Goal: Find specific page/section: Find specific page/section

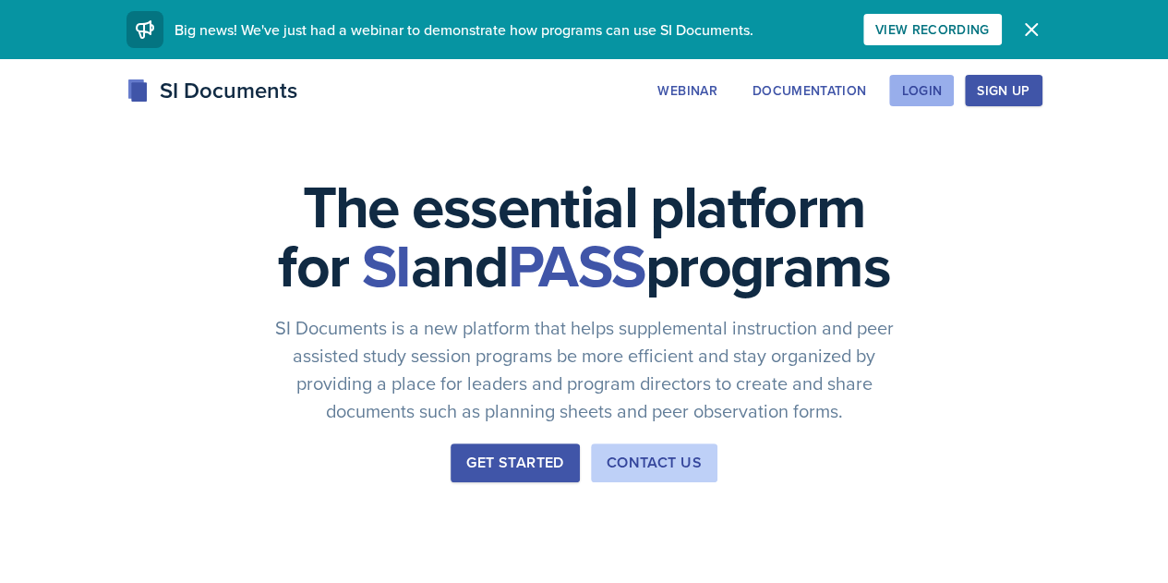
click at [942, 88] on div "Login" at bounding box center [922, 90] width 41 height 15
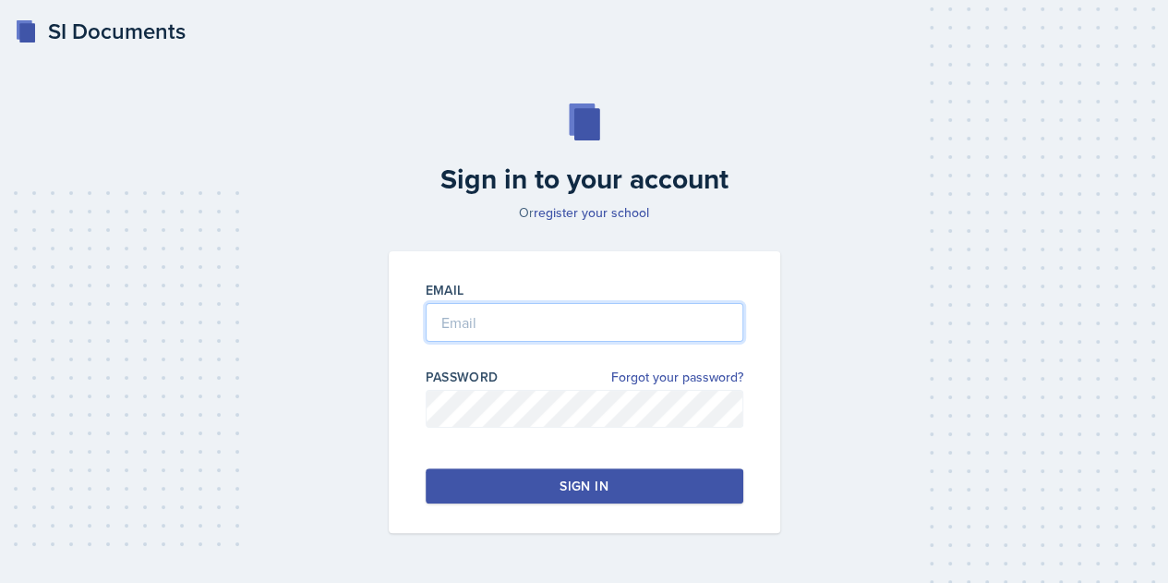
click at [600, 327] on input "email" at bounding box center [585, 322] width 318 height 39
type input "[EMAIL_ADDRESS][DOMAIN_NAME]"
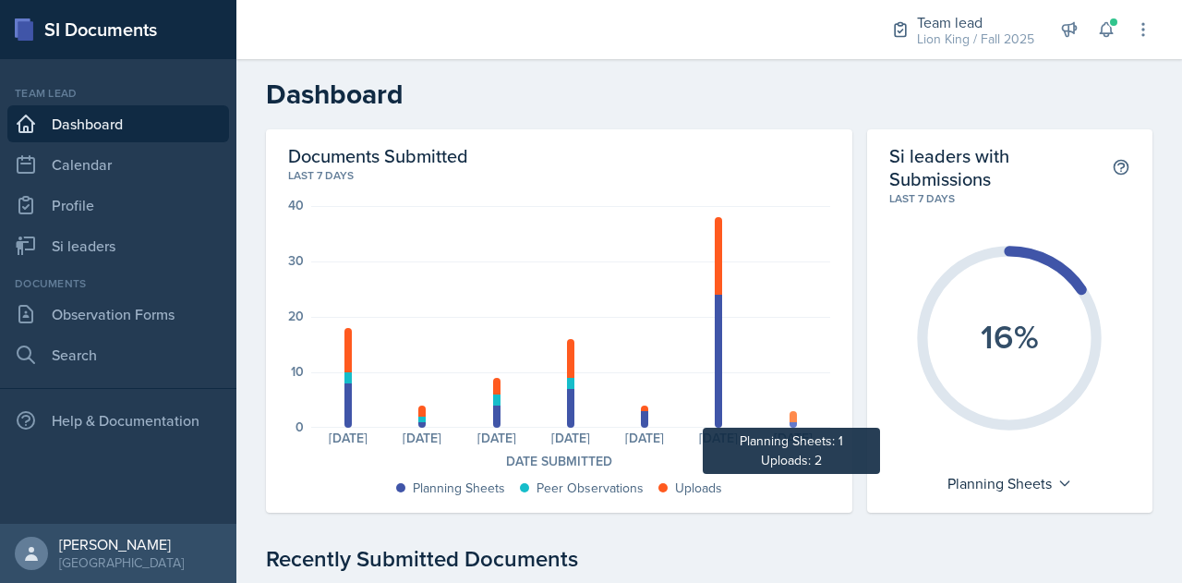
click at [790, 417] on div at bounding box center [793, 416] width 7 height 11
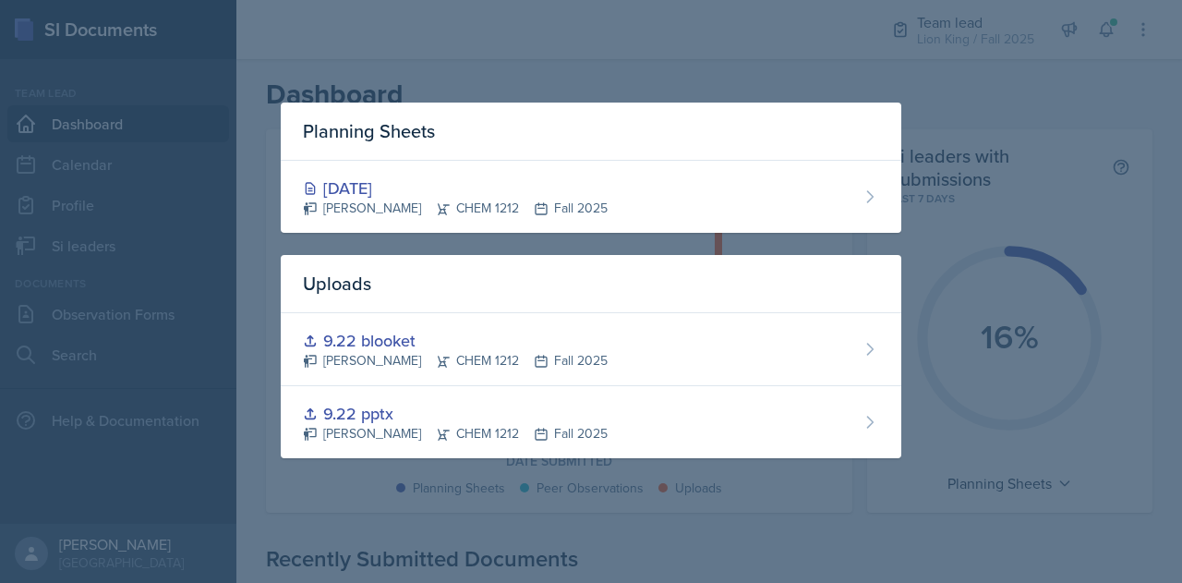
click at [525, 67] on div at bounding box center [591, 291] width 1182 height 583
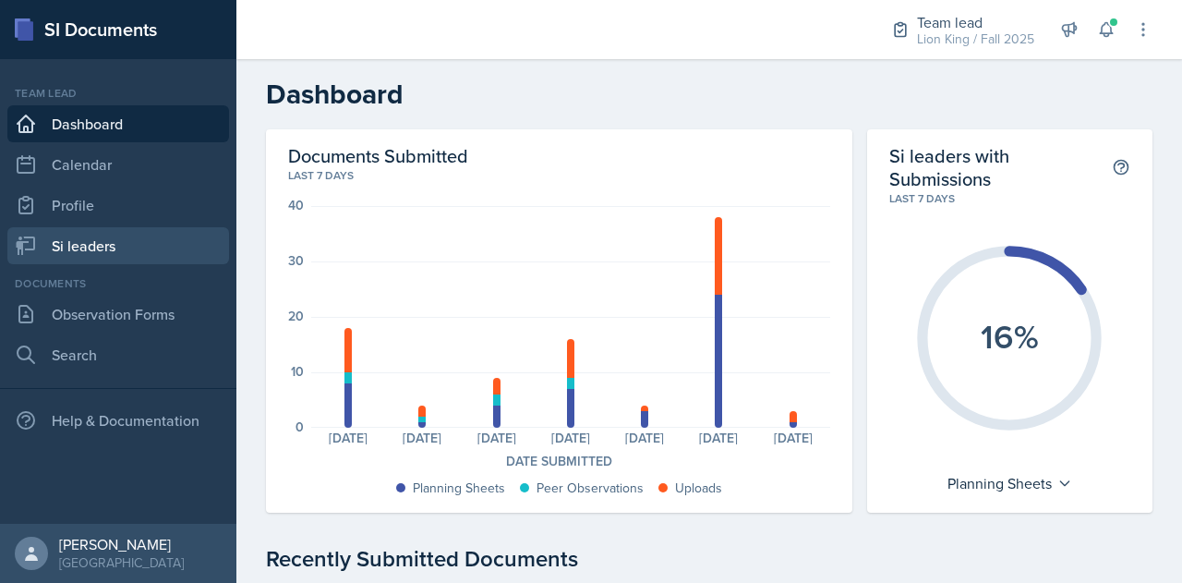
click at [74, 241] on link "Si leaders" at bounding box center [118, 245] width 222 height 37
